Goal: Task Accomplishment & Management: Understand process/instructions

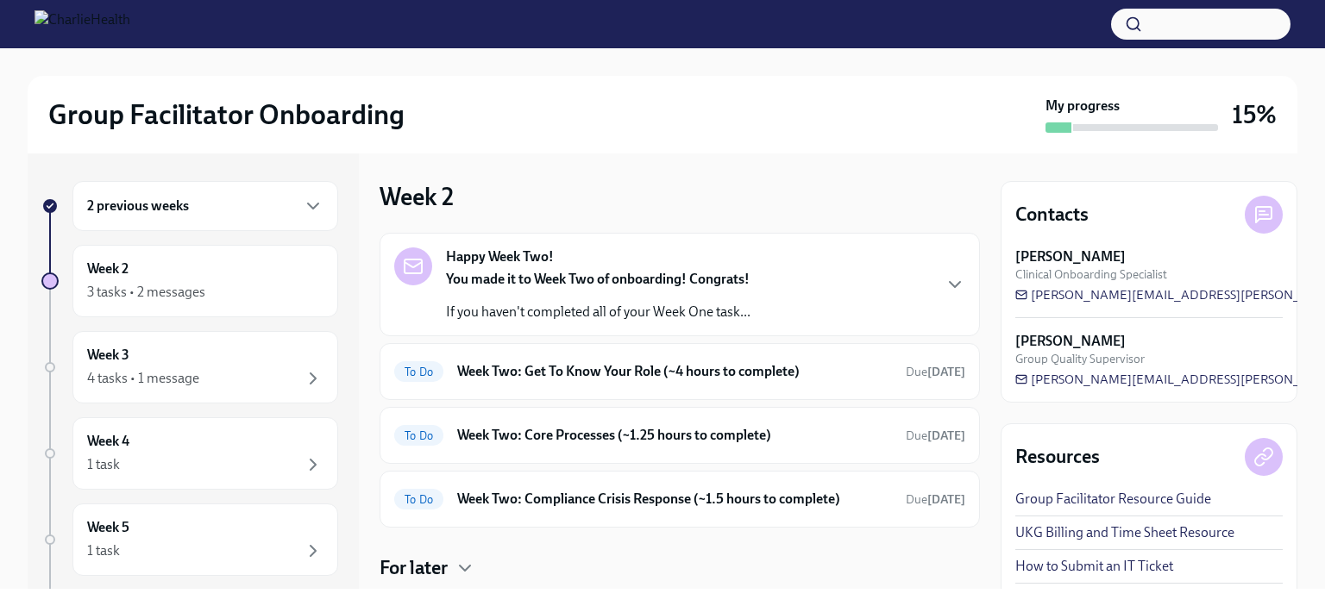
click at [697, 313] on p "If you haven't completed all of your Week One task..." at bounding box center [598, 312] width 305 height 19
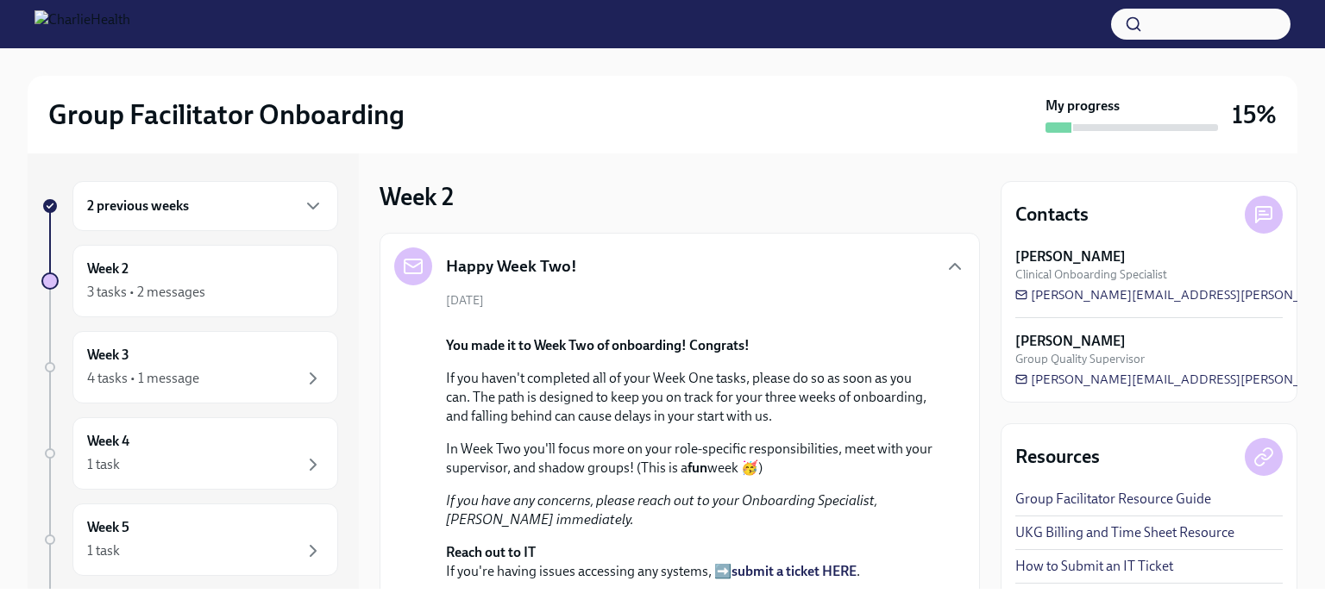
click at [195, 204] on div "2 previous weeks" at bounding box center [205, 206] width 236 height 21
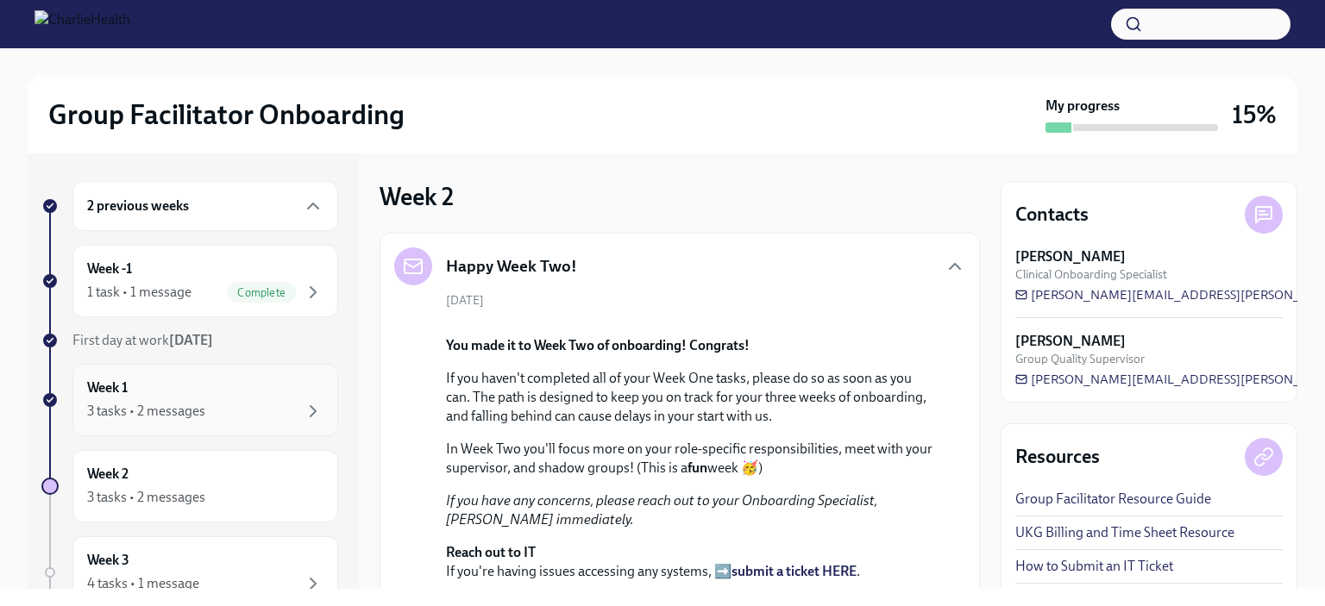
click at [214, 409] on div "3 tasks • 2 messages" at bounding box center [205, 411] width 236 height 21
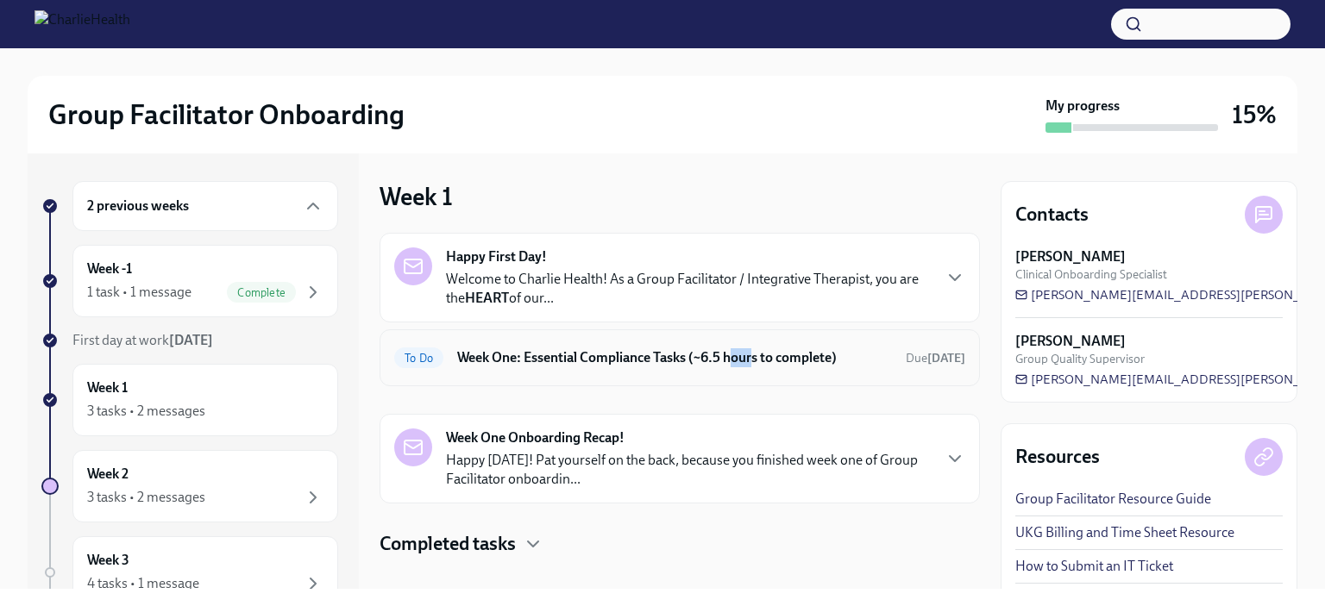
drag, startPoint x: 752, startPoint y: 377, endPoint x: 731, endPoint y: 362, distance: 26.1
click at [731, 362] on div "To Do Week One: Essential Compliance Tasks (~6.5 hours to complete) Due [DATE]" at bounding box center [680, 358] width 600 height 57
click at [731, 362] on h6 "Week One: Essential Compliance Tasks (~6.5 hours to complete)" at bounding box center [674, 358] width 435 height 19
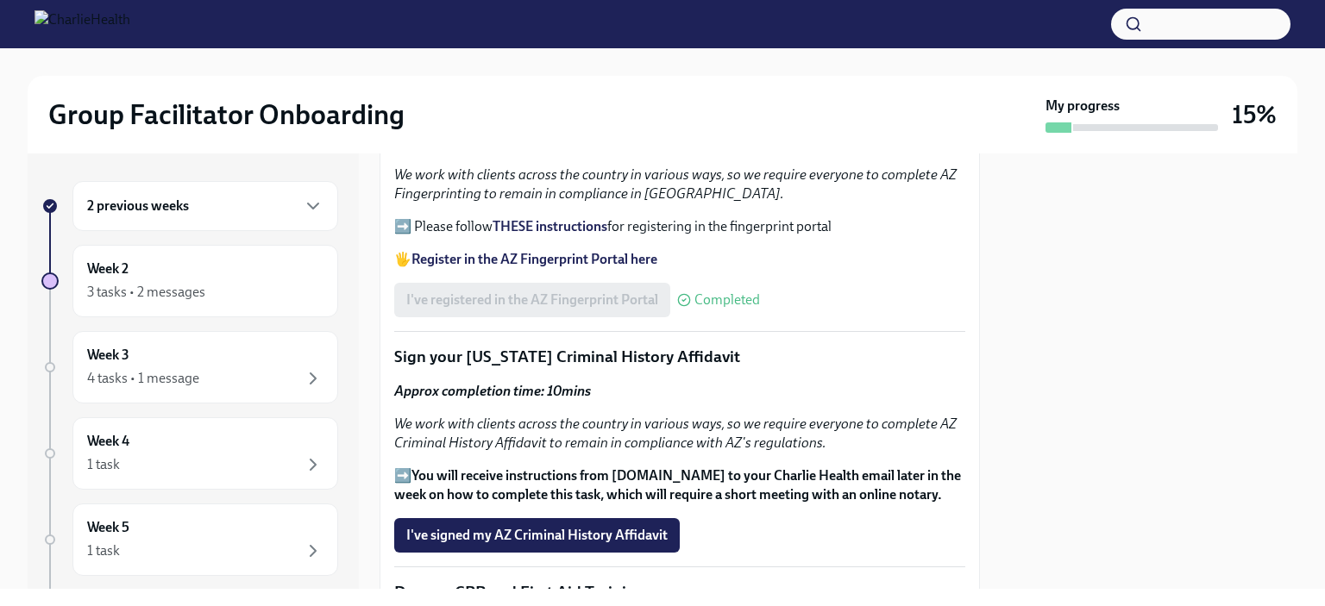
scroll to position [2046, 0]
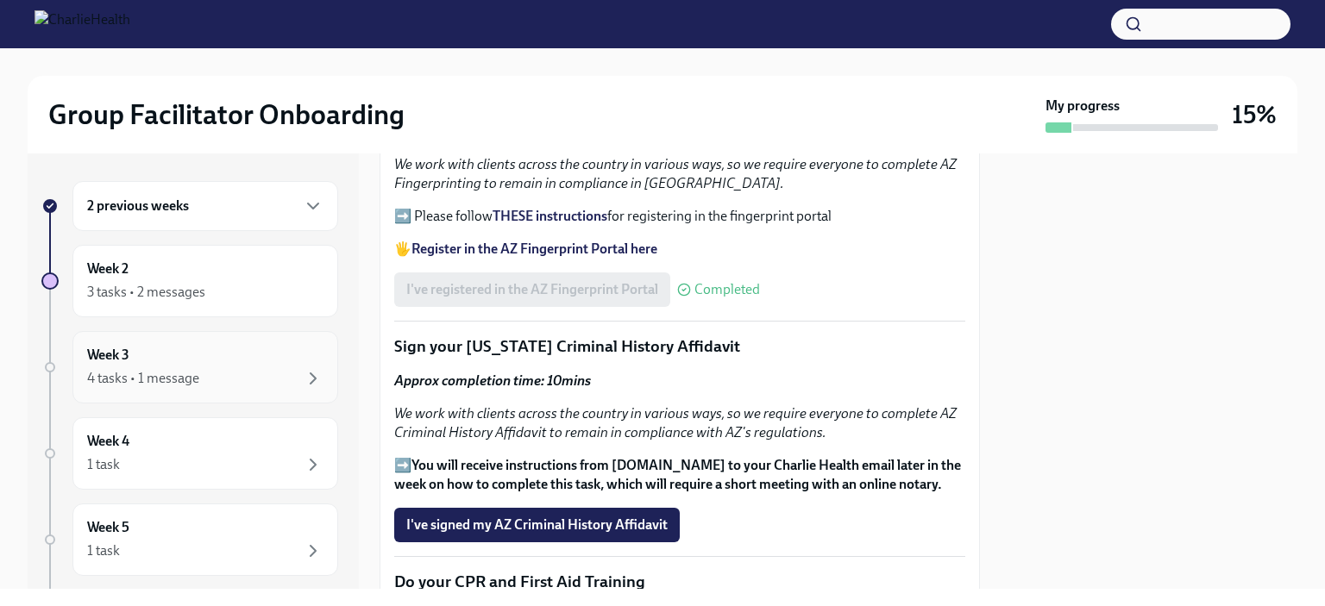
click at [231, 360] on div "Week 3 4 tasks • 1 message" at bounding box center [205, 367] width 236 height 43
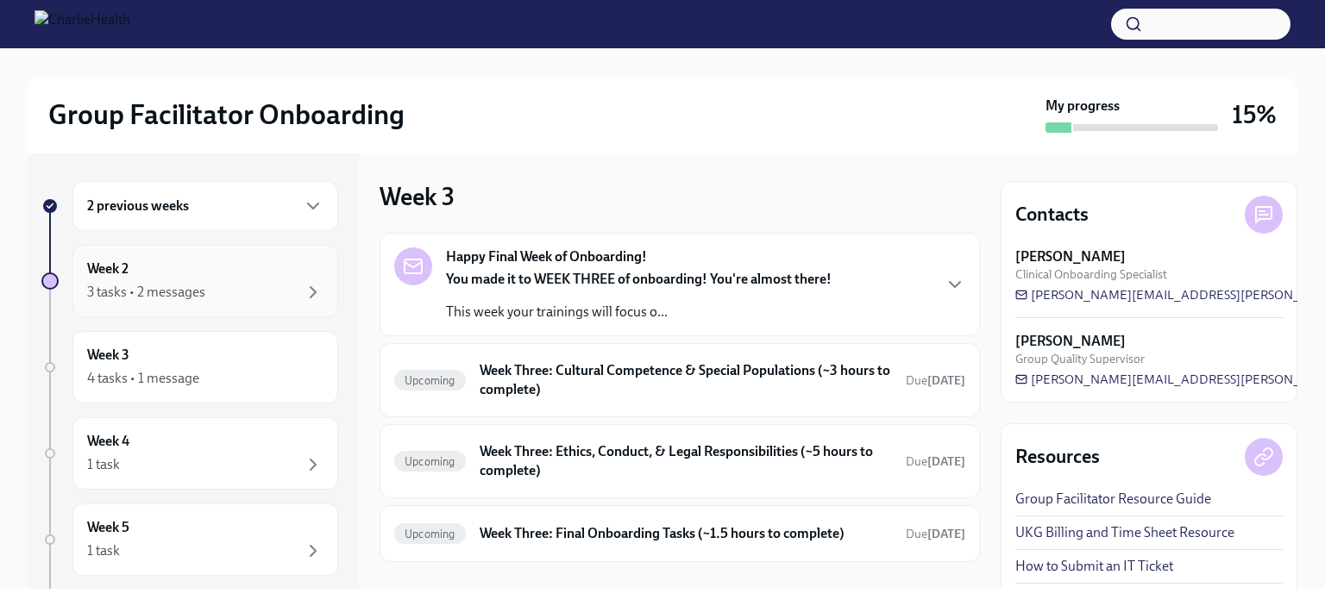
click at [192, 296] on div "3 tasks • 2 messages" at bounding box center [146, 292] width 118 height 19
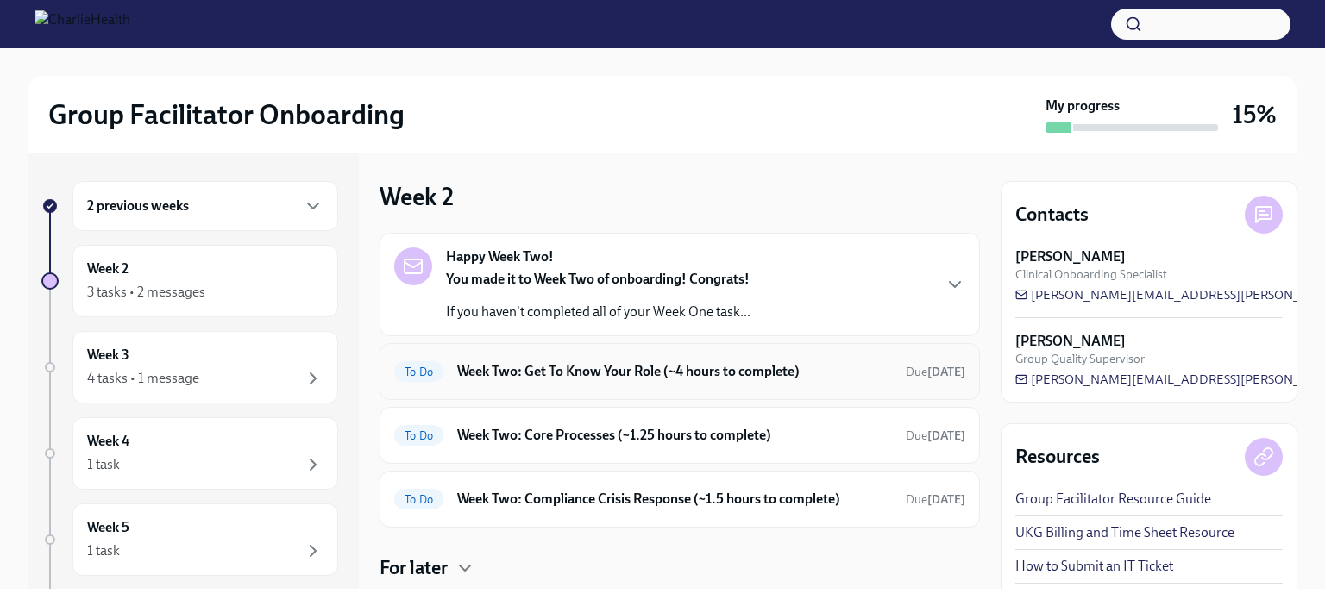
click at [606, 381] on div "To Do Week Two: Get To Know Your Role (~4 hours to complete) Due [DATE]" at bounding box center [679, 372] width 571 height 28
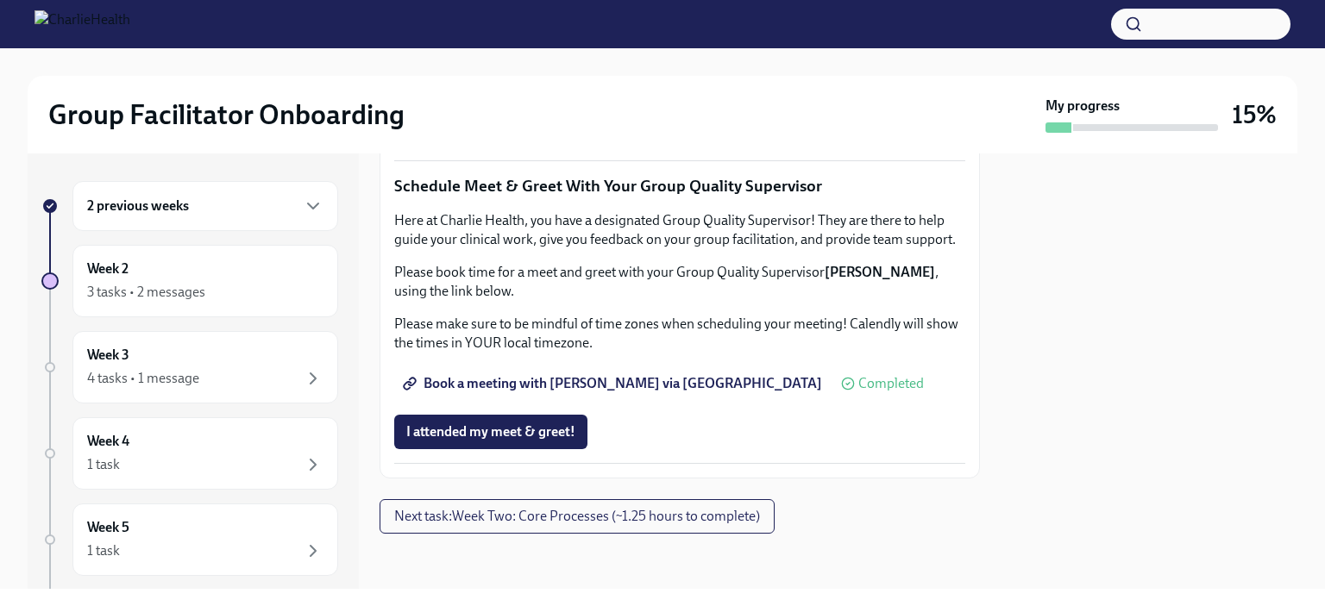
scroll to position [1748, 0]
click at [515, 518] on span "Next task : Week Two: Core Processes (~1.25 hours to complete)" at bounding box center [577, 516] width 366 height 17
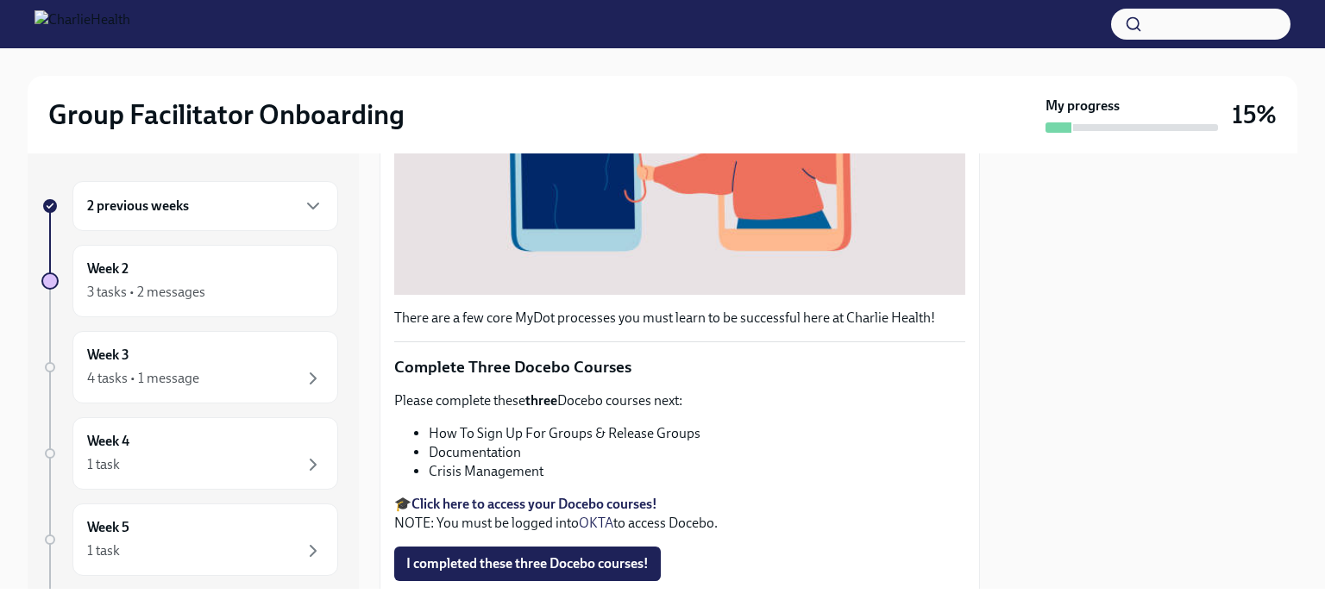
scroll to position [476, 0]
